Goal: Task Accomplishment & Management: Complete application form

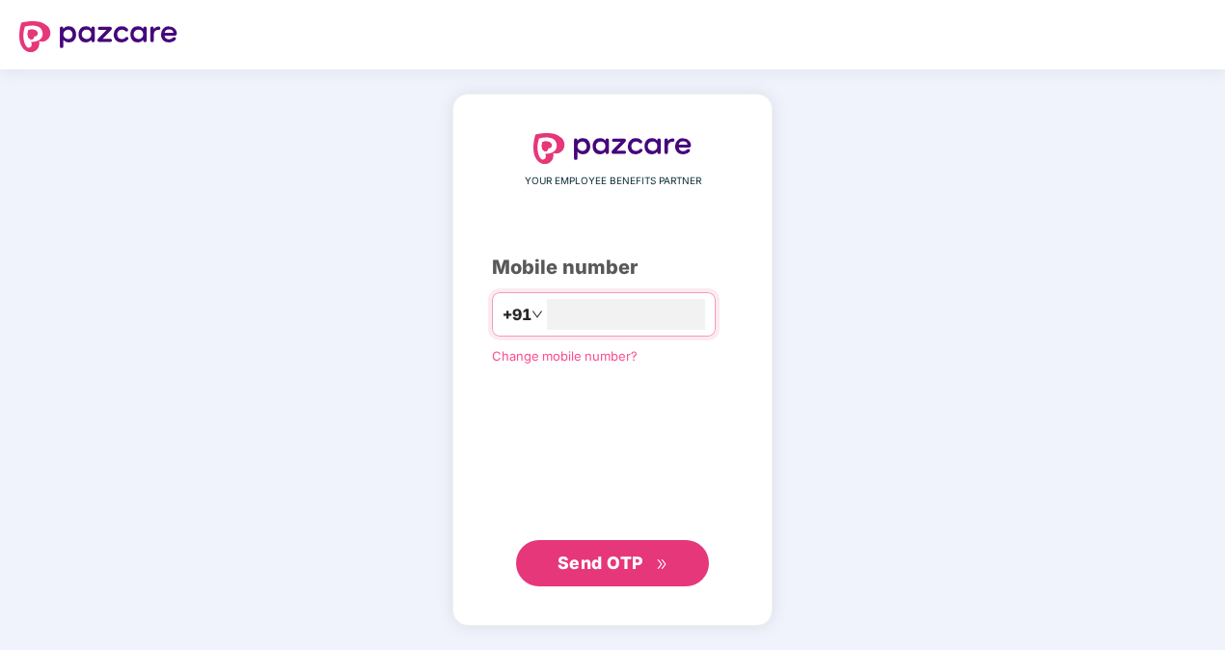
type input "**********"
click at [600, 568] on span "Send OTP" at bounding box center [601, 563] width 86 height 20
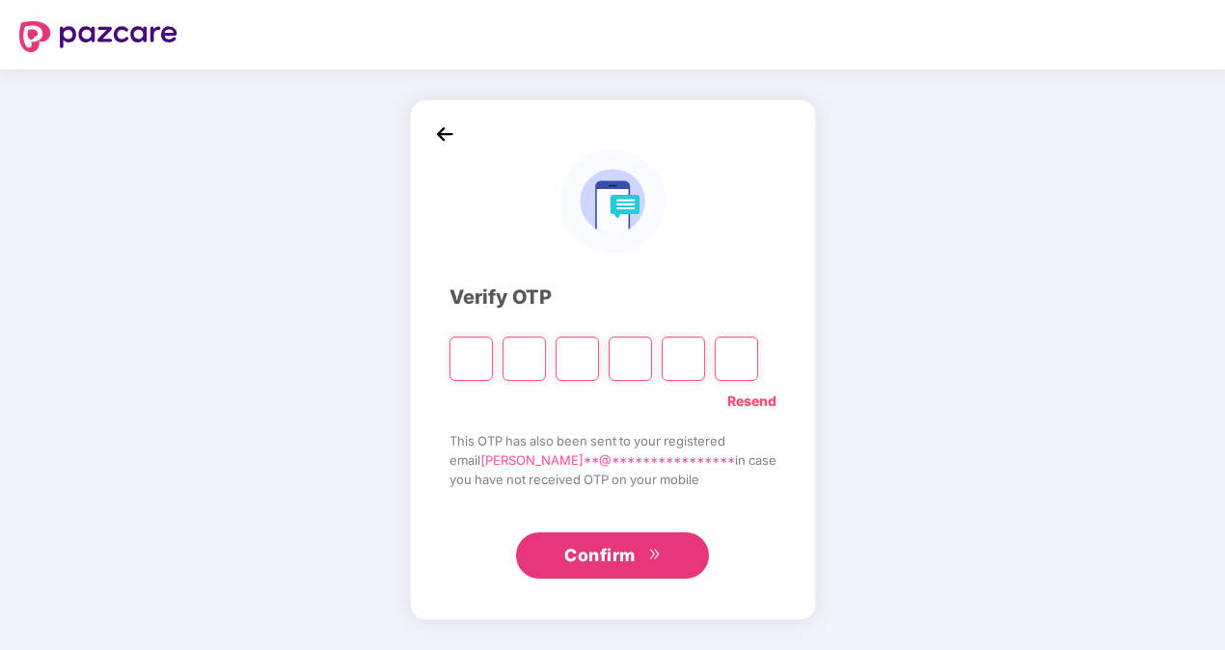
type input "*"
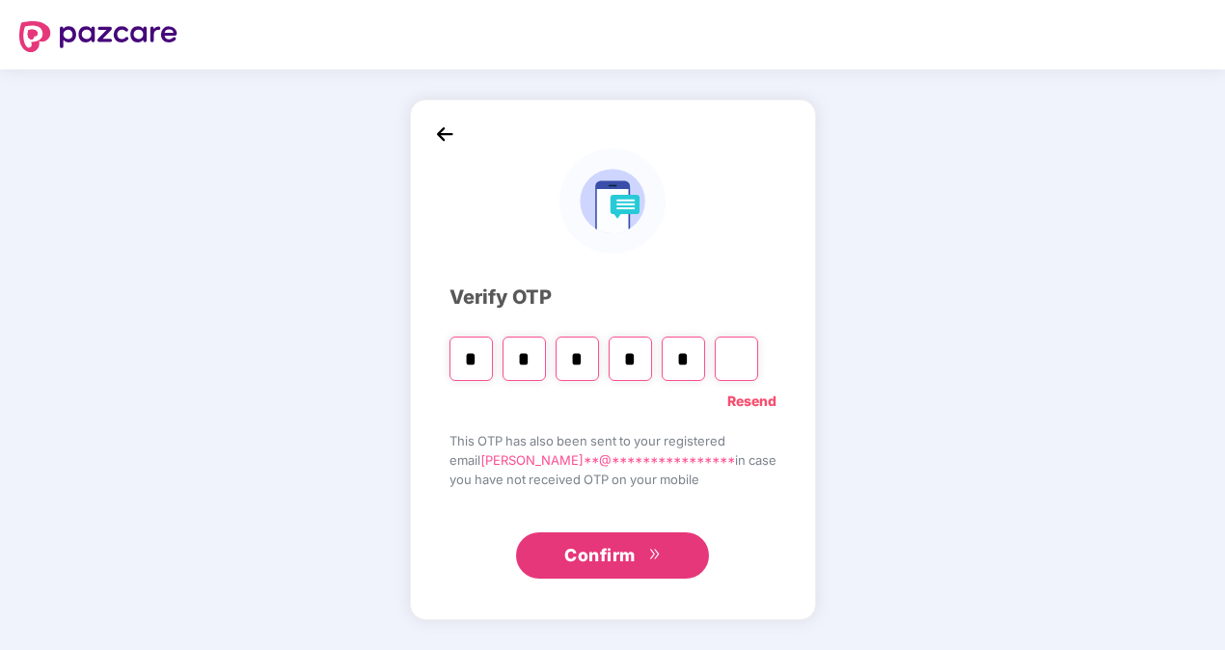
type input "*"
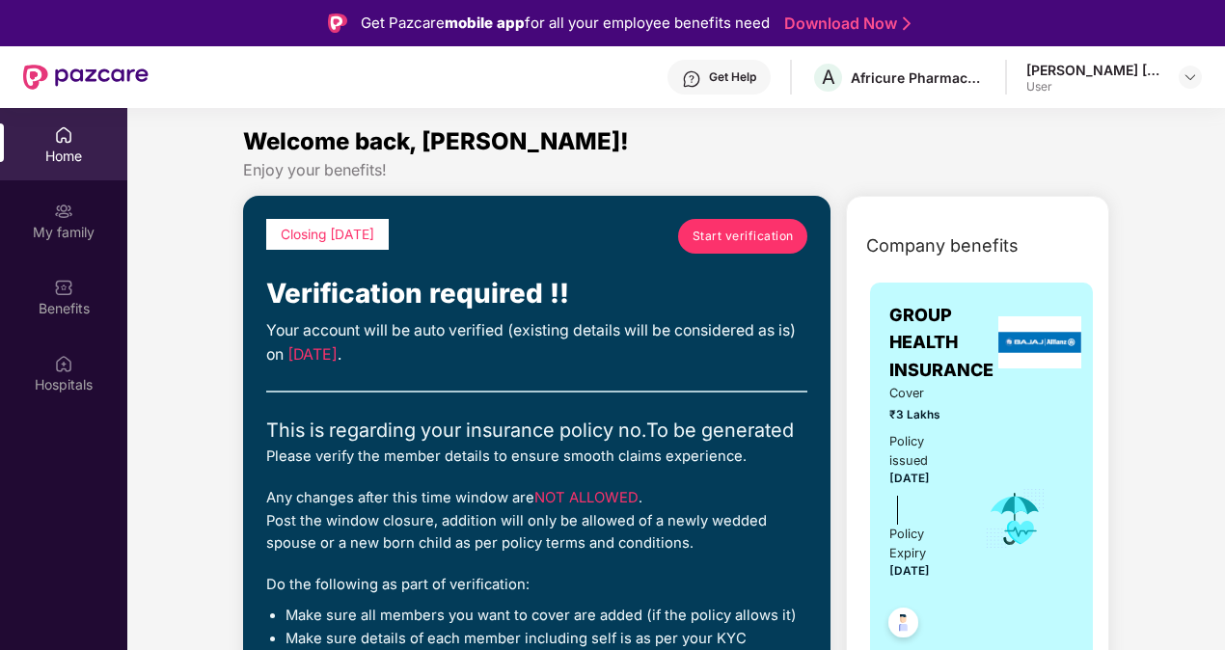
click at [770, 240] on span "Start verification" at bounding box center [743, 236] width 101 height 18
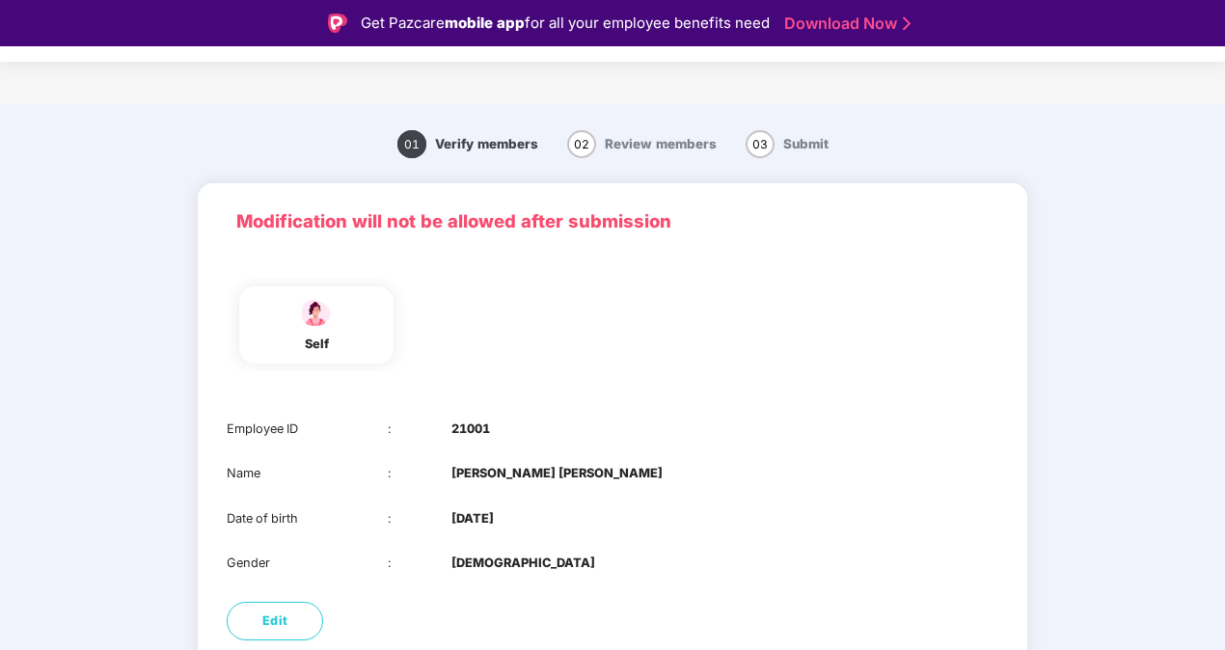
scroll to position [96, 0]
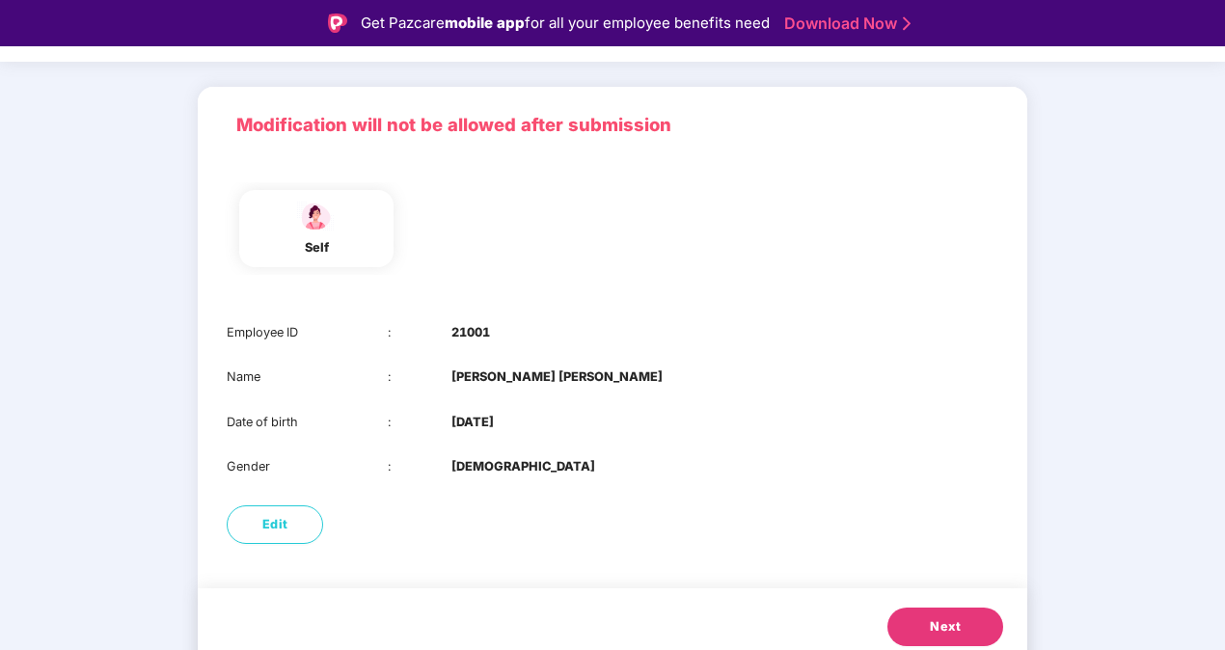
click at [970, 619] on button "Next" at bounding box center [946, 627] width 116 height 39
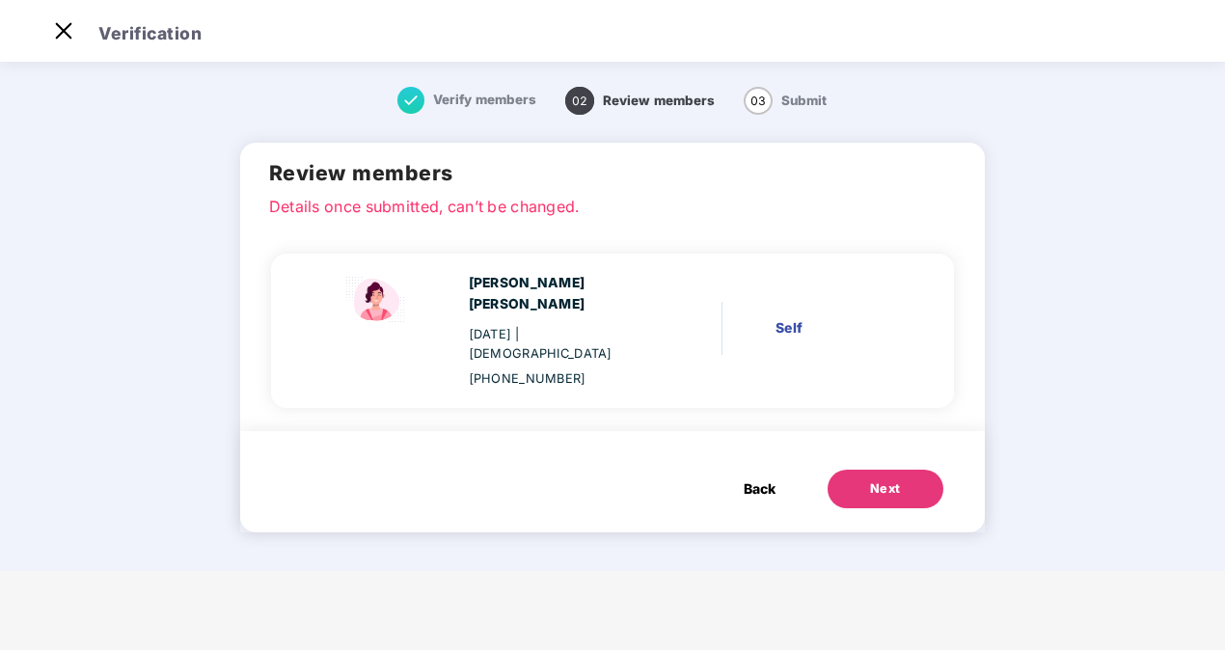
click at [893, 470] on button "Next" at bounding box center [886, 489] width 116 height 39
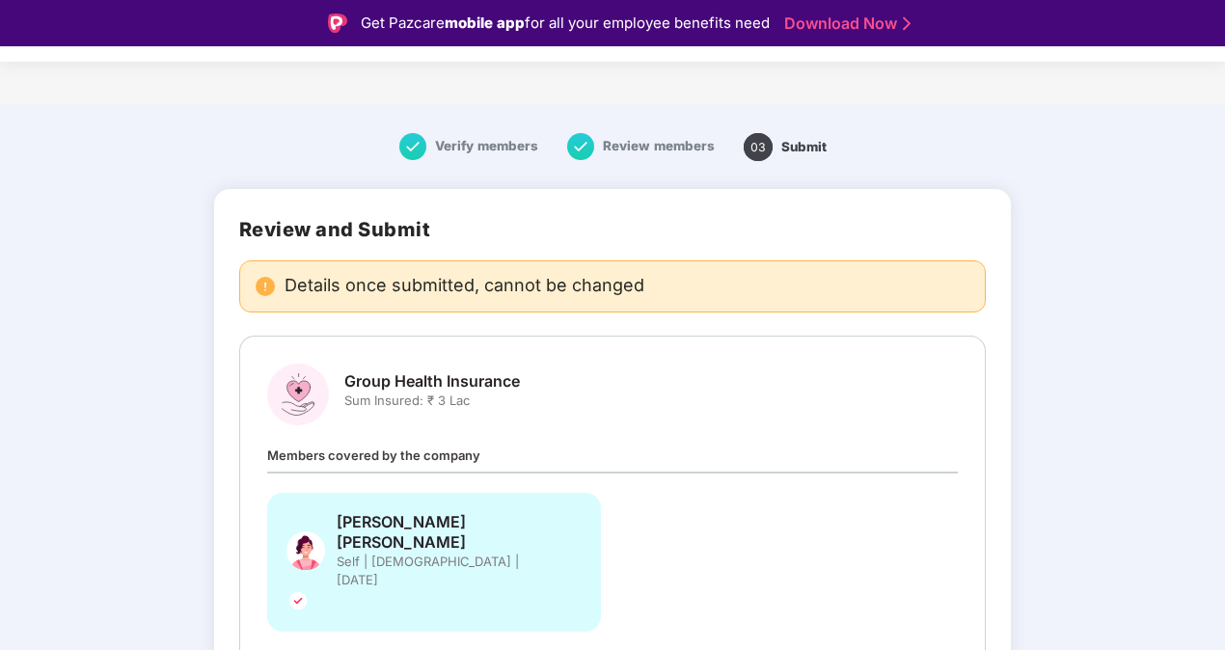
scroll to position [73, 0]
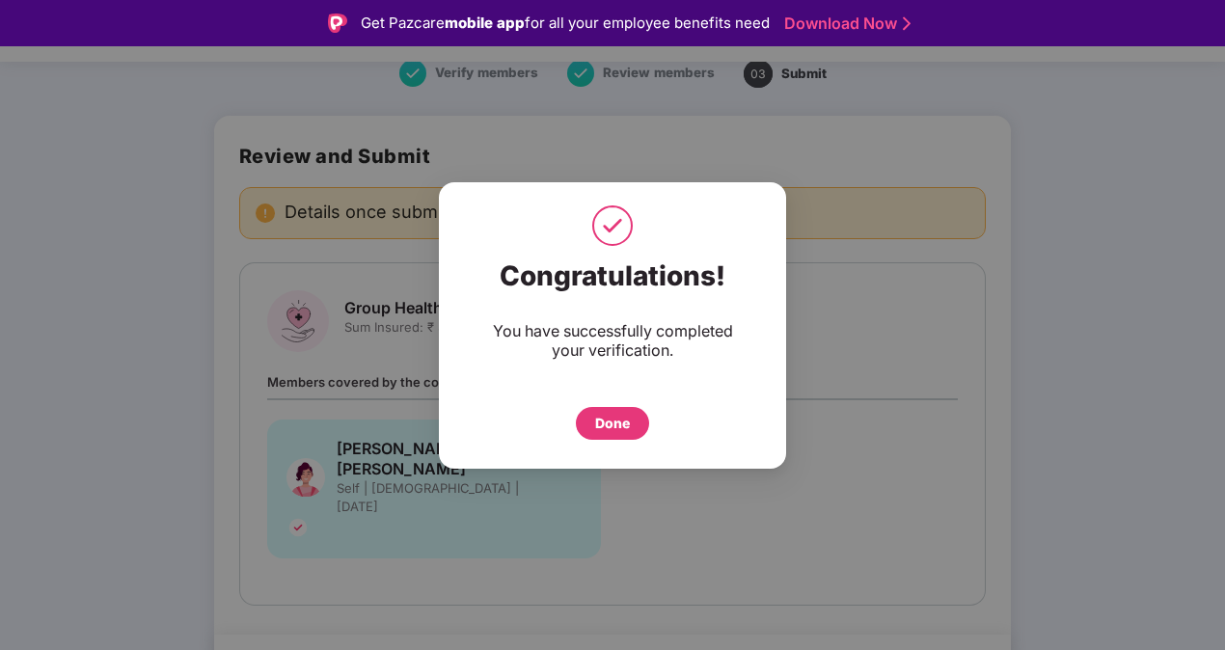
click at [633, 425] on div "Done" at bounding box center [612, 423] width 73 height 33
